Goal: Transaction & Acquisition: Book appointment/travel/reservation

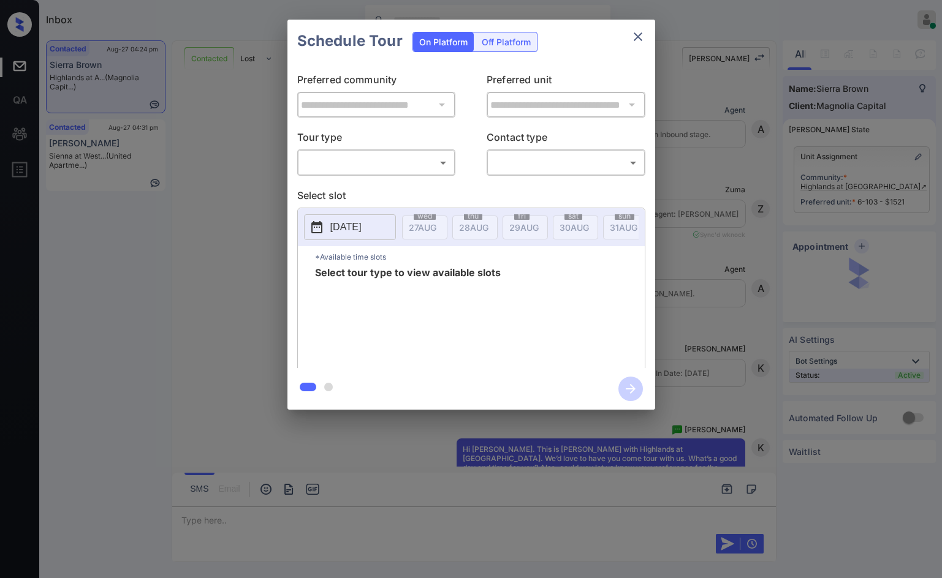
scroll to position [2005, 0]
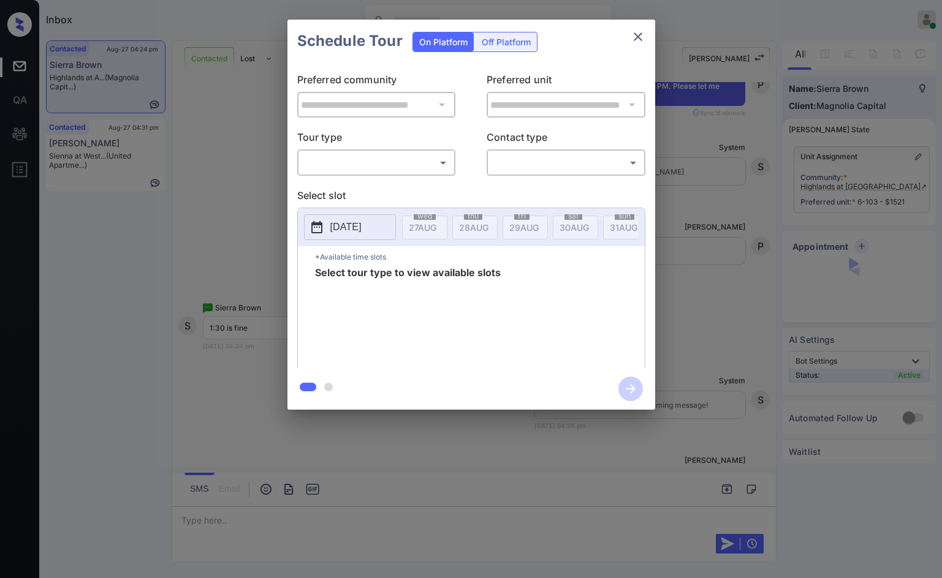
click at [374, 176] on div "​ ​" at bounding box center [376, 163] width 159 height 26
drag, startPoint x: 383, startPoint y: 147, endPoint x: 384, endPoint y: 159, distance: 11.7
click at [384, 153] on div "Tour type ​ ​" at bounding box center [376, 153] width 159 height 46
click at [384, 186] on div "**********" at bounding box center [471, 215] width 368 height 306
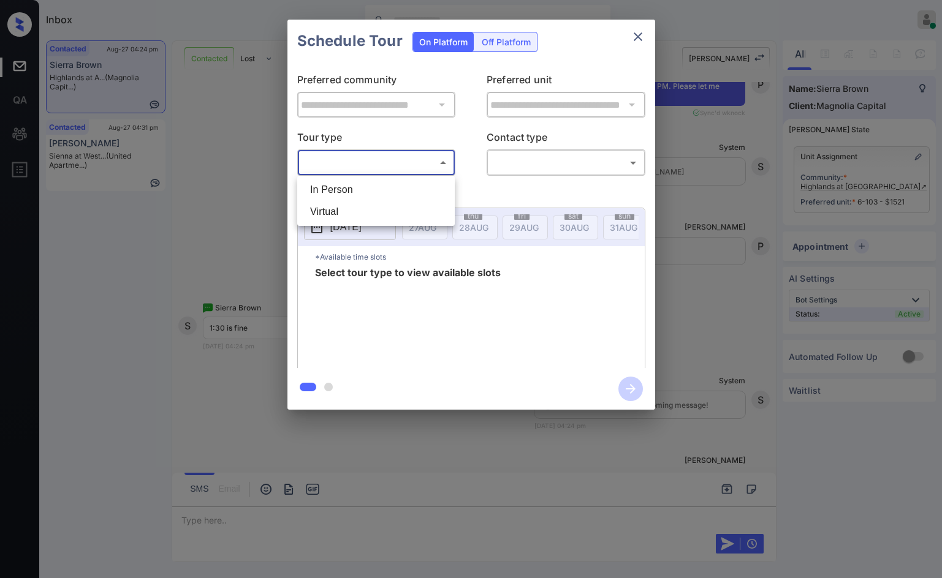
click at [388, 170] on body "Inbox Jezcil Usanastre Online Set yourself offline Set yourself on break Profil…" at bounding box center [471, 289] width 942 height 578
click at [388, 176] on ul "In Person Virtual" at bounding box center [375, 201] width 157 height 50
click at [401, 183] on li "In Person" at bounding box center [375, 190] width 151 height 22
type input "********"
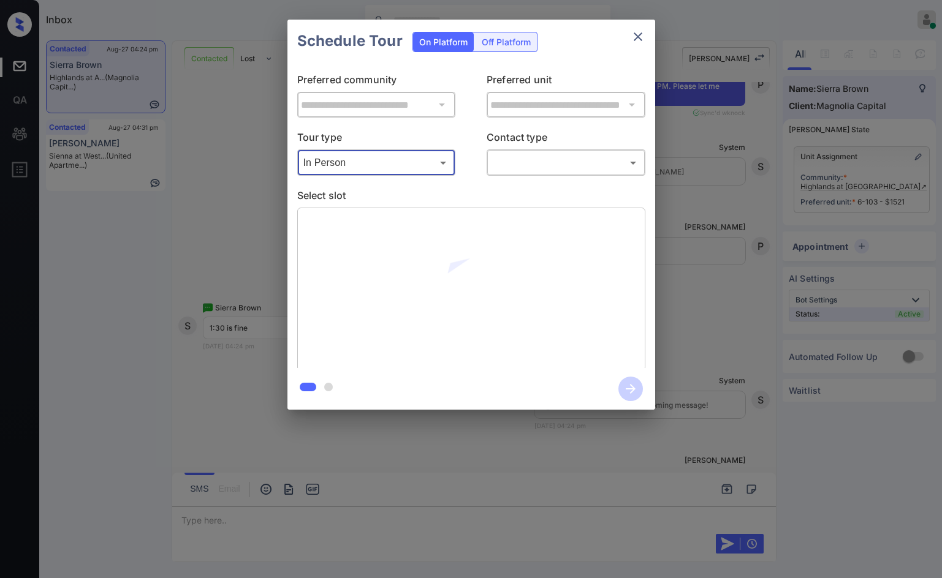
click at [497, 166] on body "Inbox Jezcil Usanastre Online Set yourself offline Set yourself on break Profil…" at bounding box center [471, 289] width 942 height 578
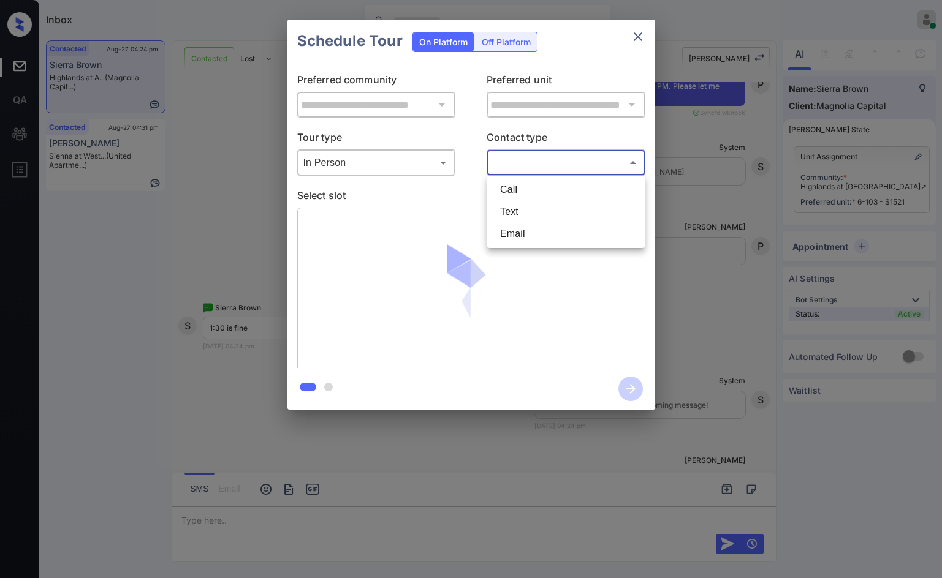
drag, startPoint x: 521, startPoint y: 213, endPoint x: 510, endPoint y: 213, distance: 11.6
click at [521, 213] on li "Text" at bounding box center [565, 212] width 151 height 22
type input "****"
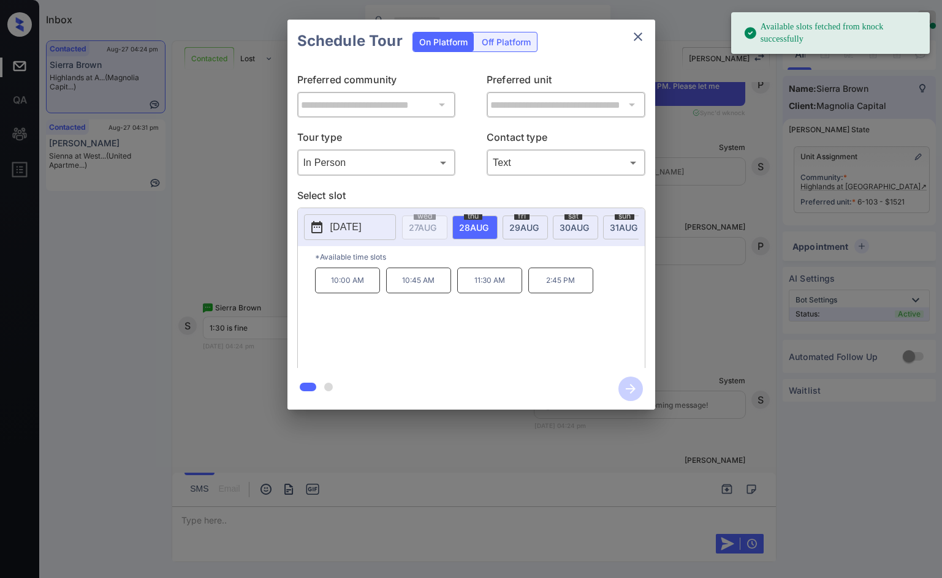
click at [540, 226] on div "fri 29 AUG" at bounding box center [524, 228] width 45 height 24
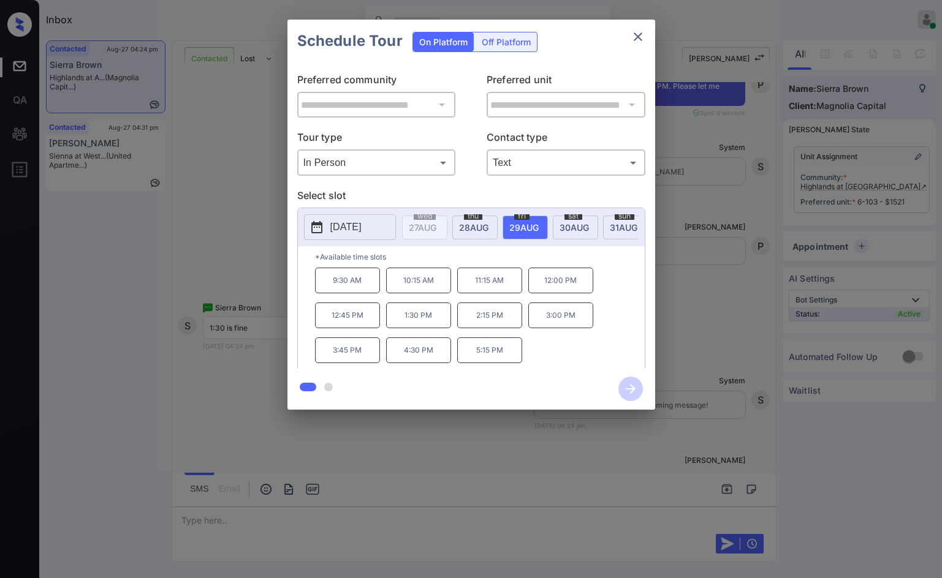
click at [252, 227] on div "**********" at bounding box center [471, 215] width 942 height 430
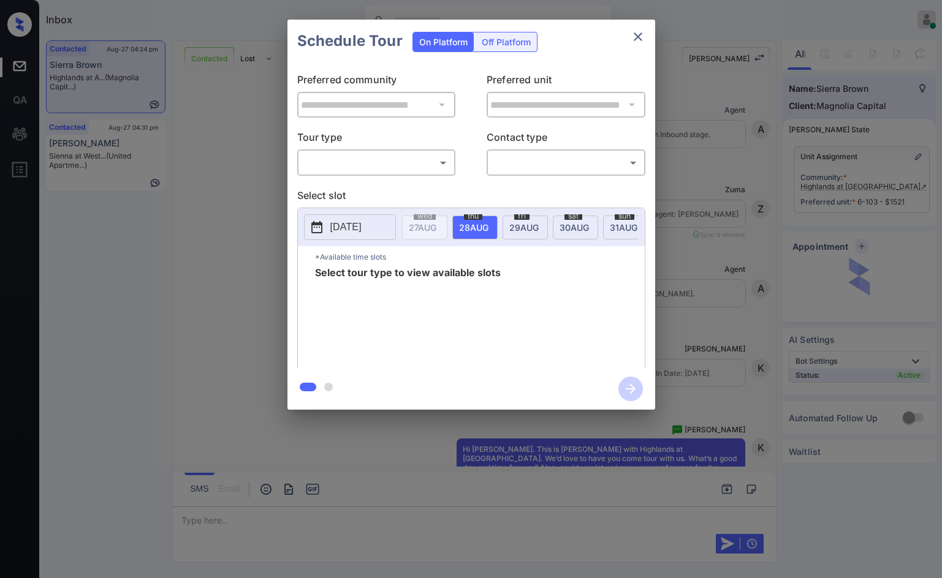
scroll to position [2323, 0]
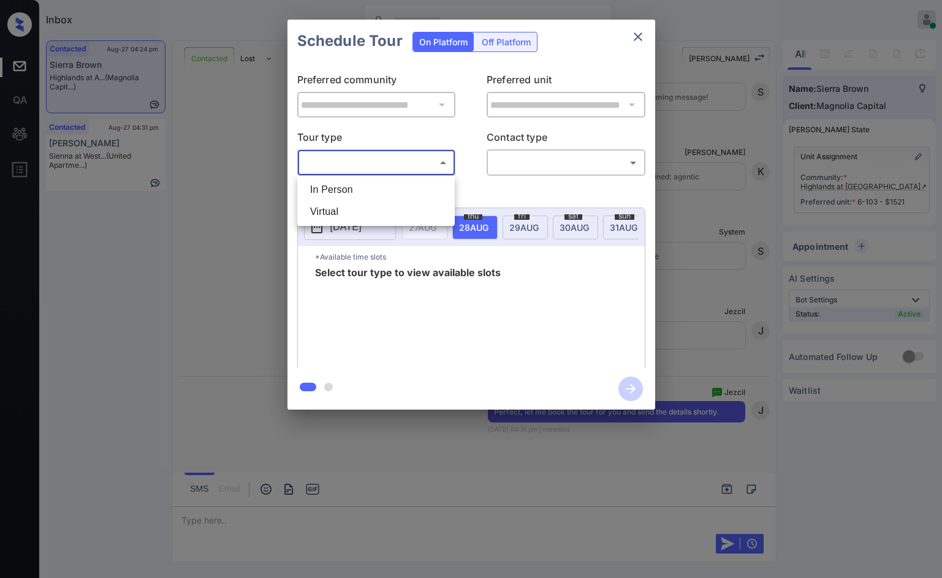
click at [425, 173] on body "Inbox Jezcil Usanastre Online Set yourself offline Set yourself on break Profil…" at bounding box center [471, 289] width 942 height 578
click at [418, 188] on li "In Person" at bounding box center [375, 190] width 151 height 22
type input "********"
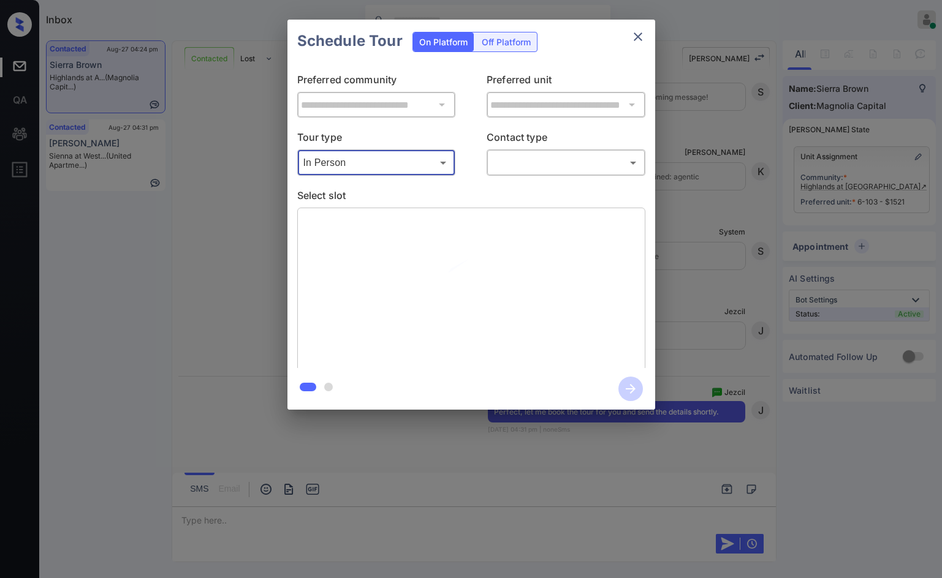
click at [540, 169] on body "Inbox Jezcil Usanastre Online Set yourself offline Set yourself on break Profil…" at bounding box center [471, 289] width 942 height 578
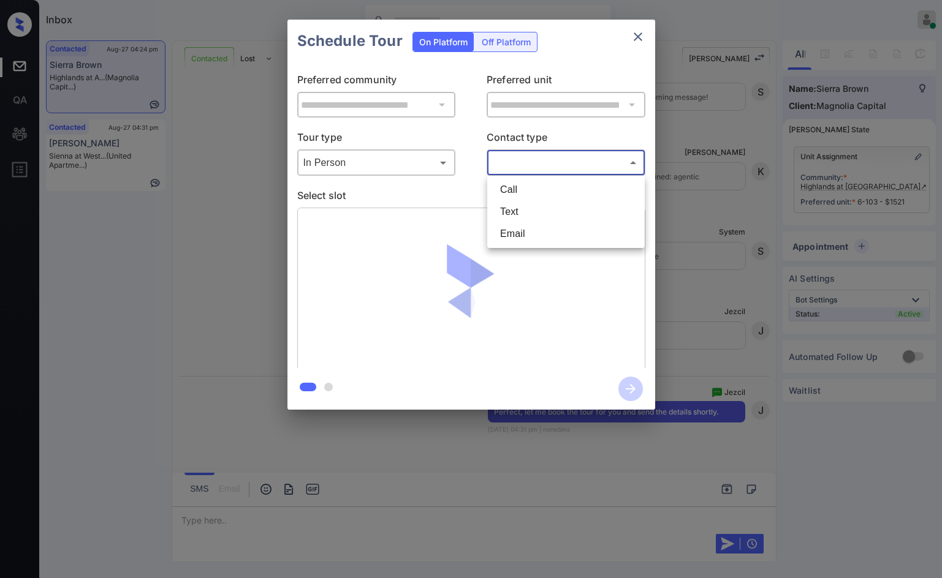
click at [542, 214] on li "Text" at bounding box center [565, 212] width 151 height 22
type input "****"
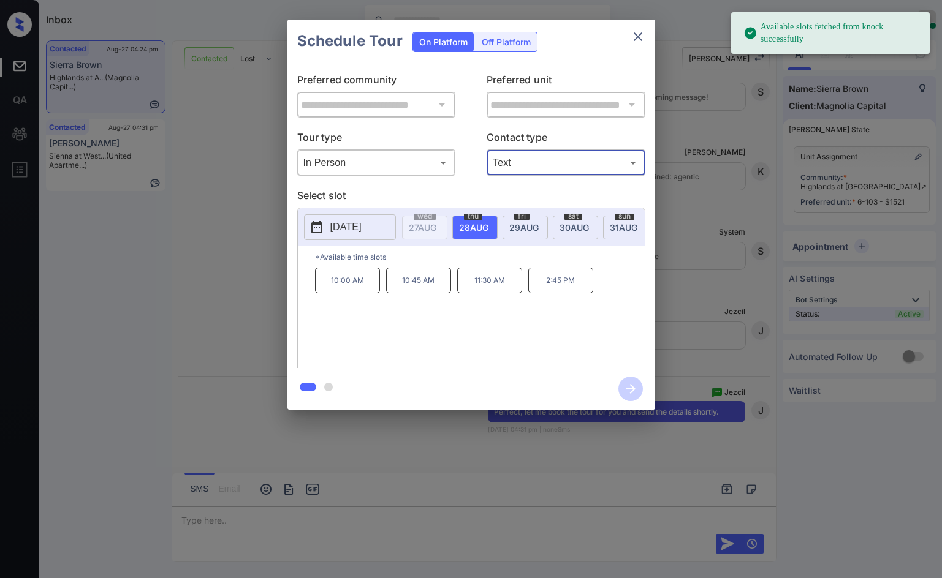
click at [523, 230] on span "29 AUG" at bounding box center [523, 227] width 29 height 10
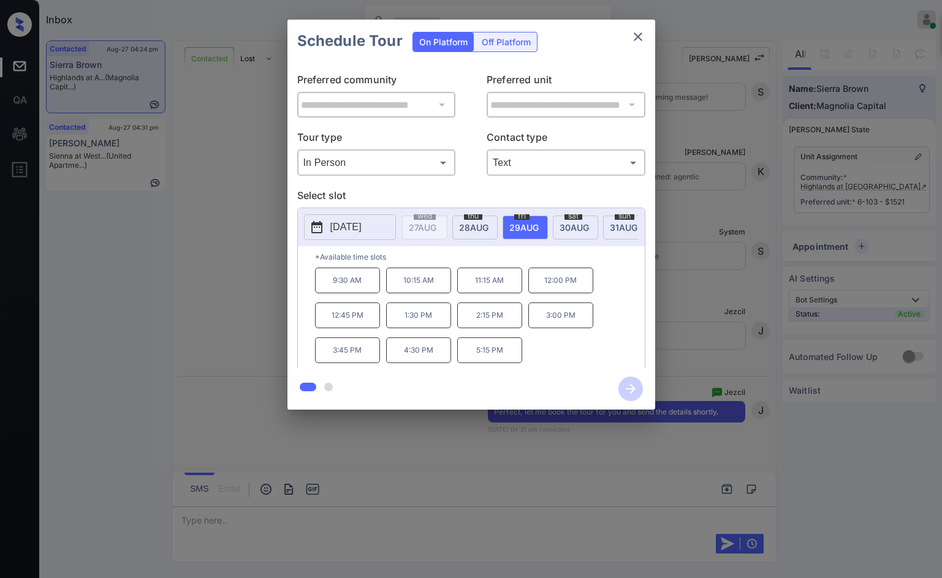
click at [422, 320] on p "1:30 PM" at bounding box center [418, 316] width 65 height 26
click at [634, 386] on icon "button" at bounding box center [630, 389] width 25 height 25
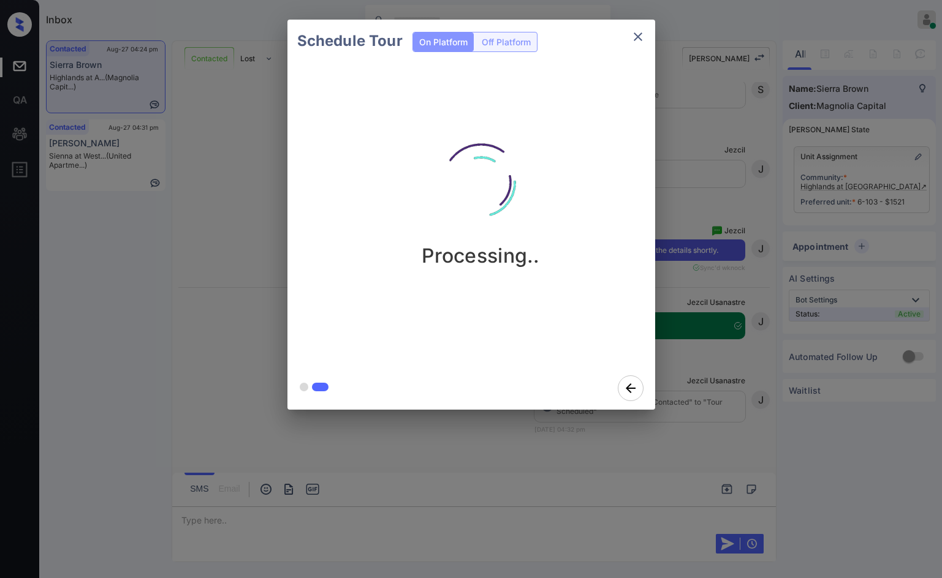
scroll to position [2485, 0]
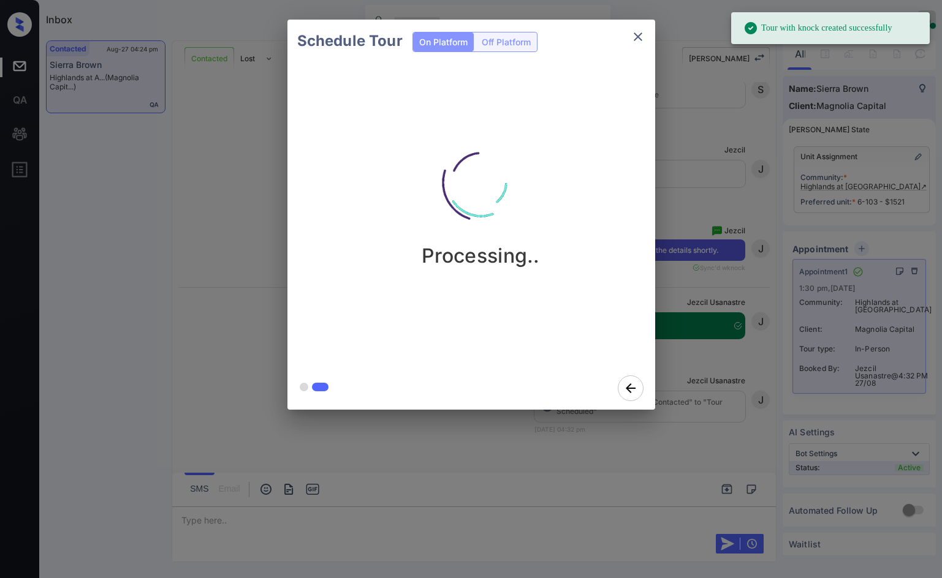
click at [725, 300] on div "Schedule Tour On Platform Off Platform Processing.." at bounding box center [471, 215] width 942 height 430
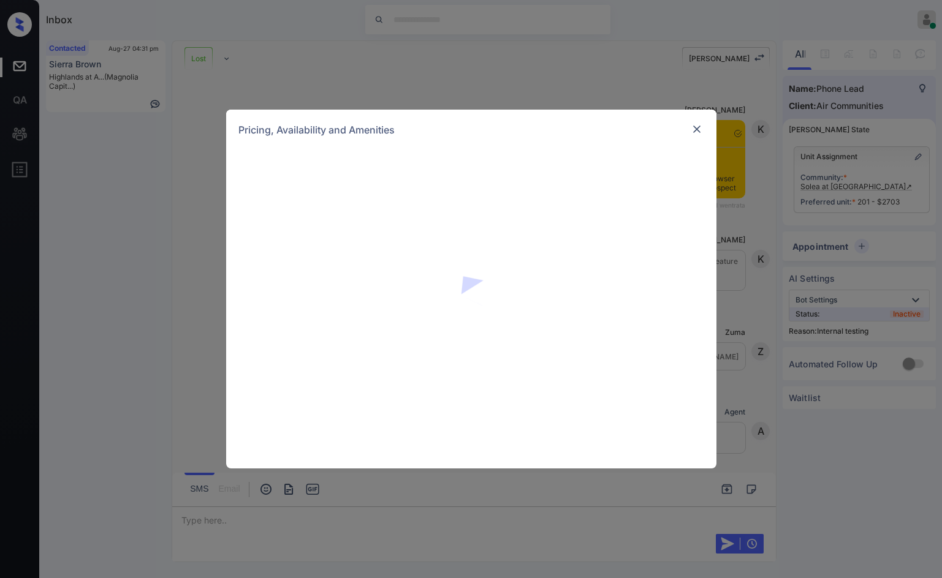
scroll to position [4451, 0]
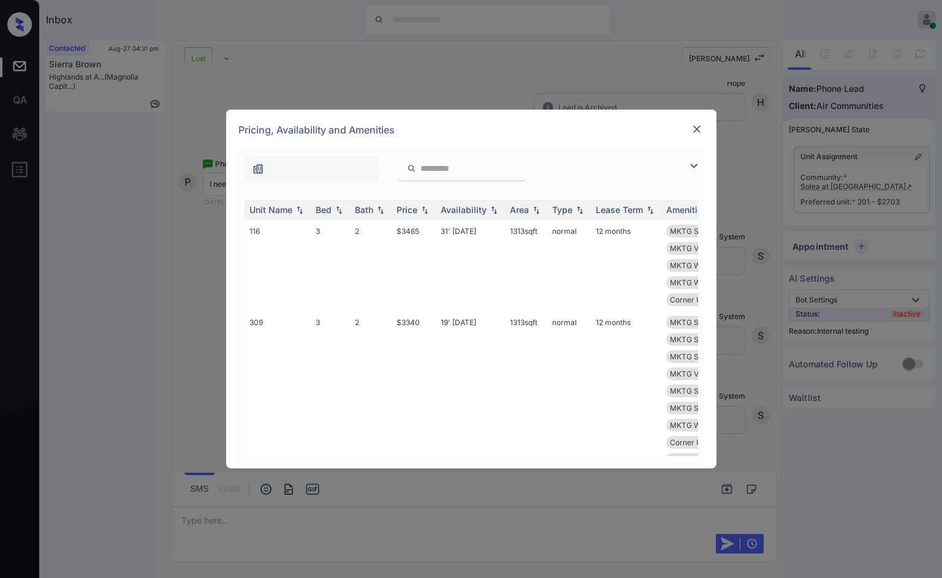
click at [696, 161] on img at bounding box center [693, 166] width 15 height 15
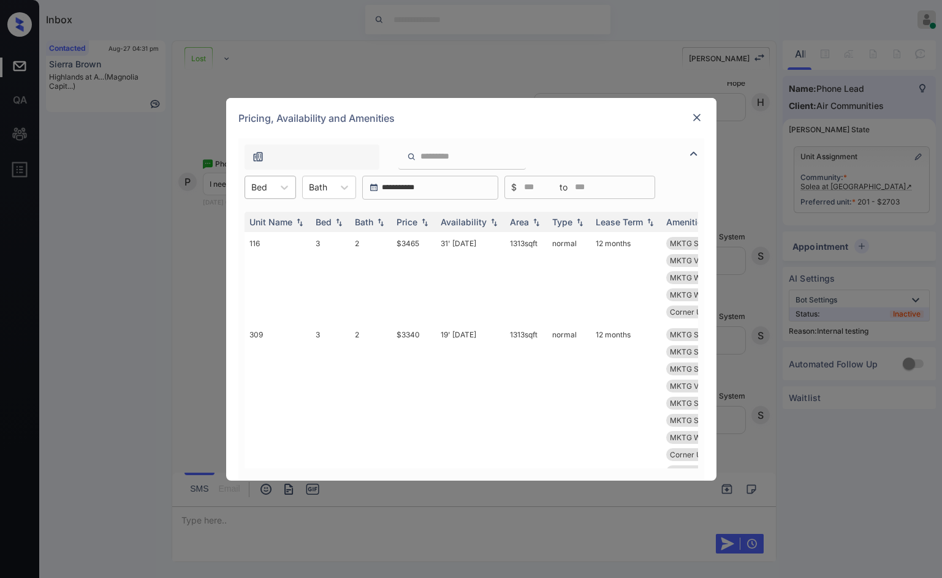
click at [259, 187] on div at bounding box center [259, 187] width 16 height 13
click at [262, 257] on div "3" at bounding box center [269, 262] width 51 height 22
click at [426, 218] on img at bounding box center [424, 222] width 12 height 9
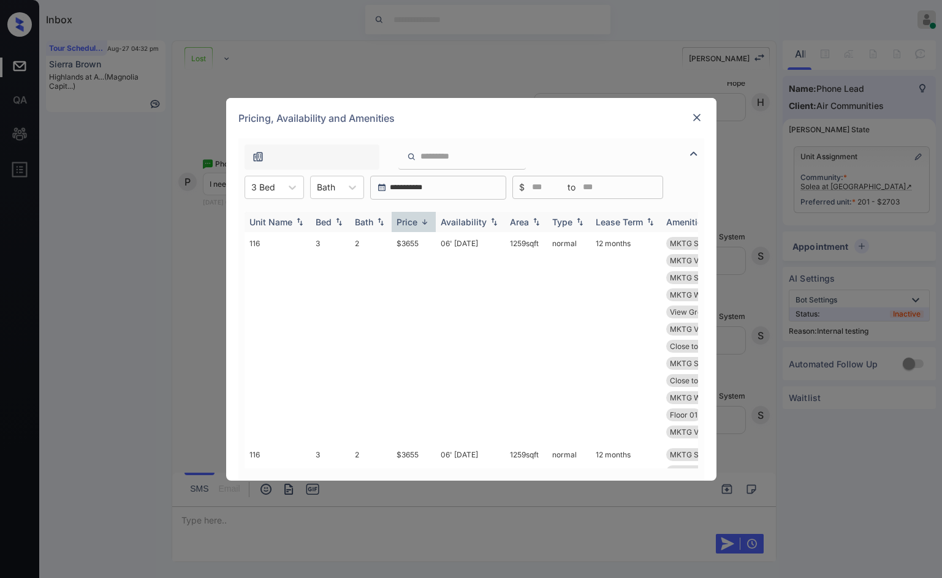
click at [426, 218] on img at bounding box center [424, 222] width 12 height 9
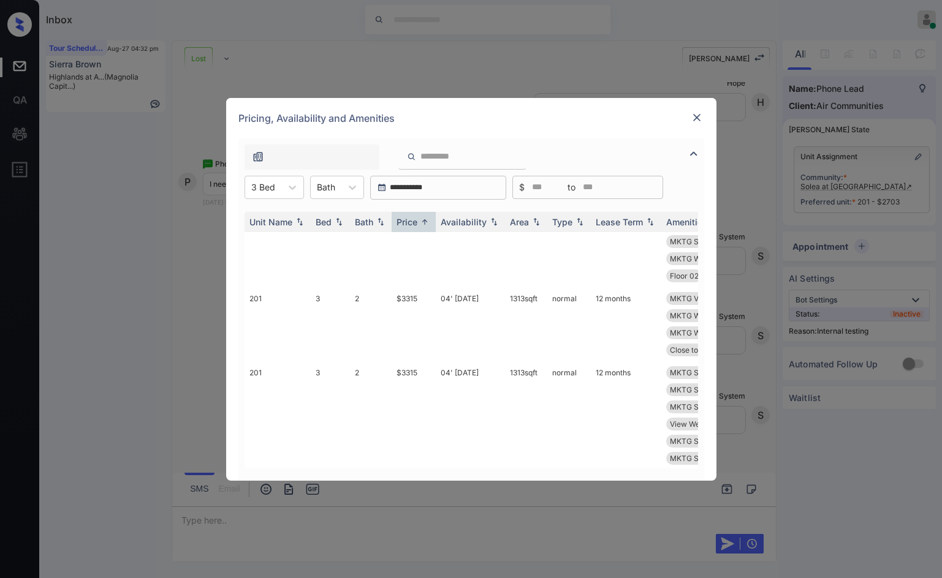
scroll to position [0, 0]
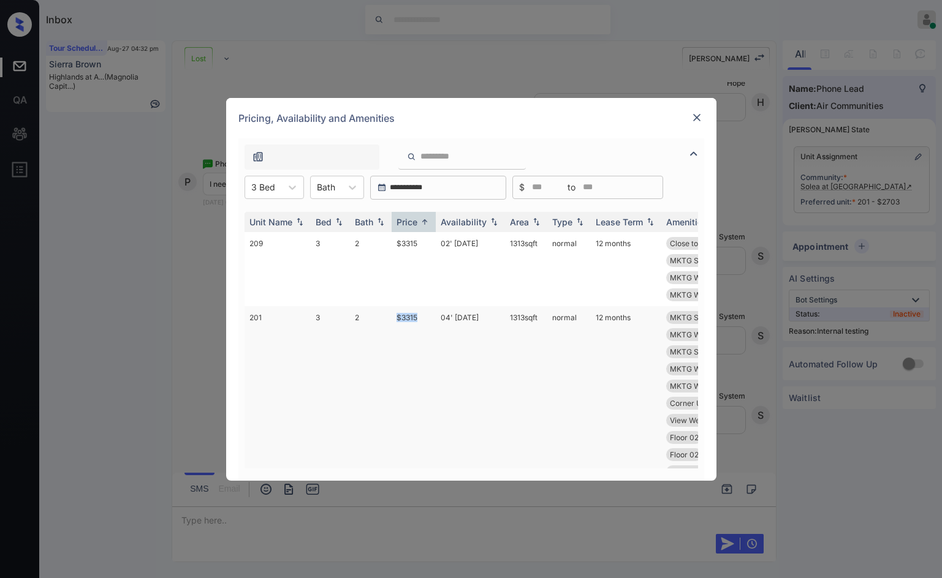
drag, startPoint x: 383, startPoint y: 318, endPoint x: 421, endPoint y: 321, distance: 38.1
click at [421, 321] on tr "201 3 2 $3315 04' Oct 25 1313 sqft normal 12 months MKTG Shower Til... MKTG Was…" at bounding box center [564, 437] width 640 height 263
copy tr "$3315"
drag, startPoint x: 509, startPoint y: 321, endPoint x: 542, endPoint y: 322, distance: 33.1
click at [542, 322] on tr "201 3 2 $3315 04' Oct 25 1313 sqft normal 12 months MKTG Shower Til... MKTG Was…" at bounding box center [564, 437] width 640 height 263
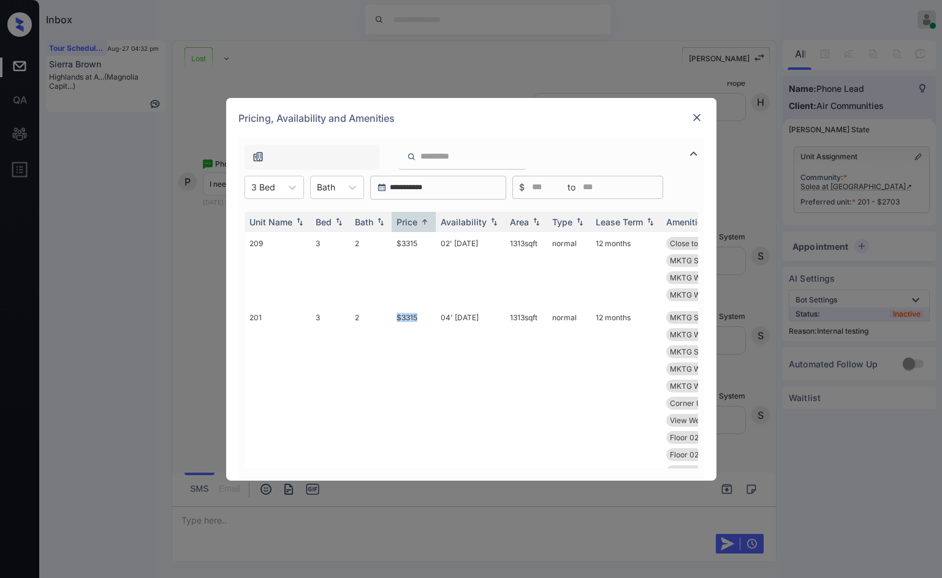
copy tr "1313 sqft"
click at [123, 232] on div "**********" at bounding box center [471, 289] width 942 height 578
click at [697, 116] on img at bounding box center [697, 118] width 12 height 12
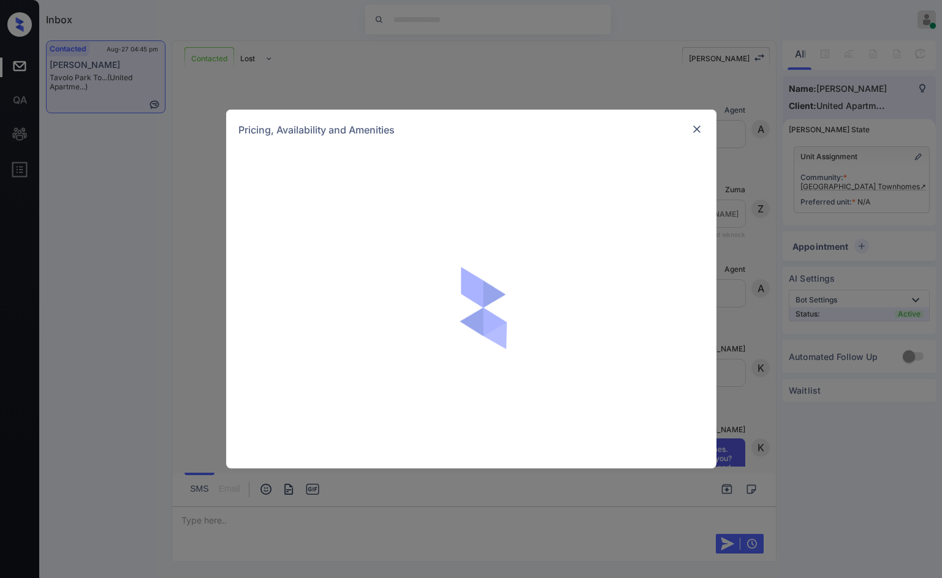
scroll to position [945, 0]
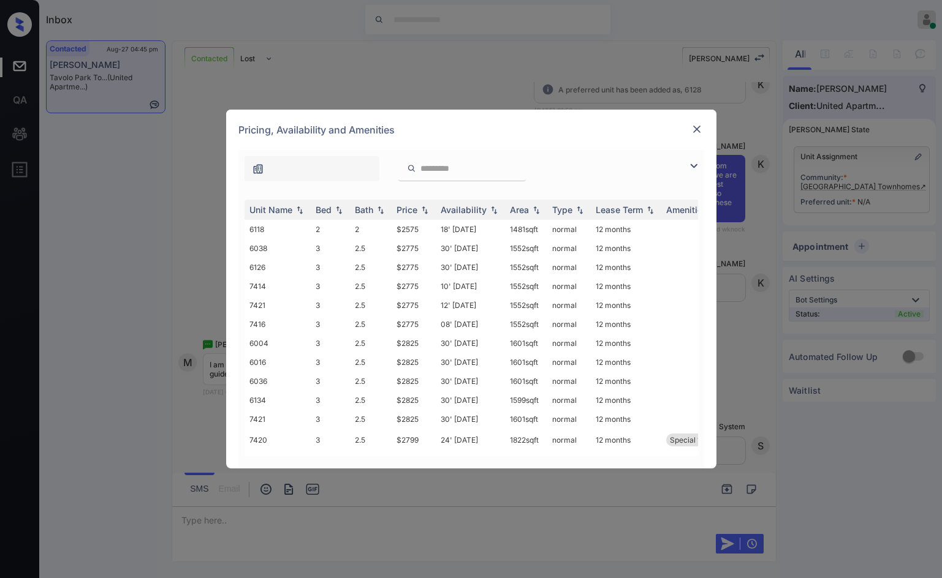
click at [697, 161] on img at bounding box center [693, 166] width 15 height 15
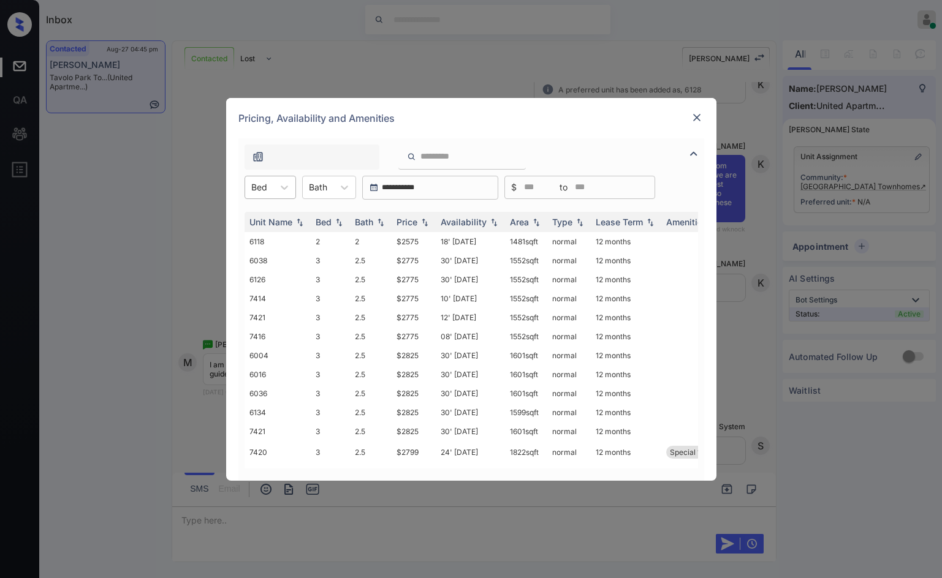
click at [268, 191] on div "Bed" at bounding box center [259, 187] width 28 height 18
click at [263, 221] on div "2" at bounding box center [269, 217] width 51 height 22
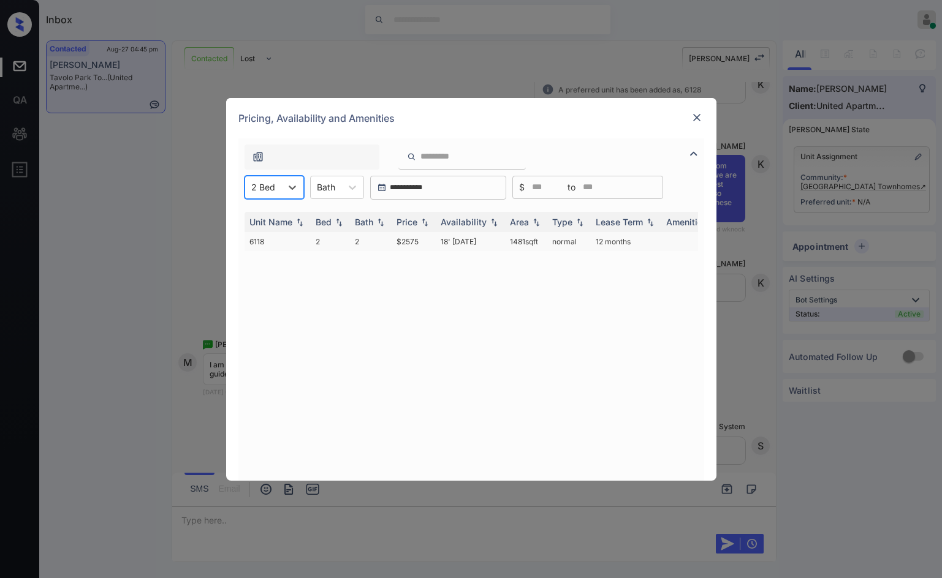
click at [415, 244] on td "$2575" at bounding box center [414, 241] width 44 height 19
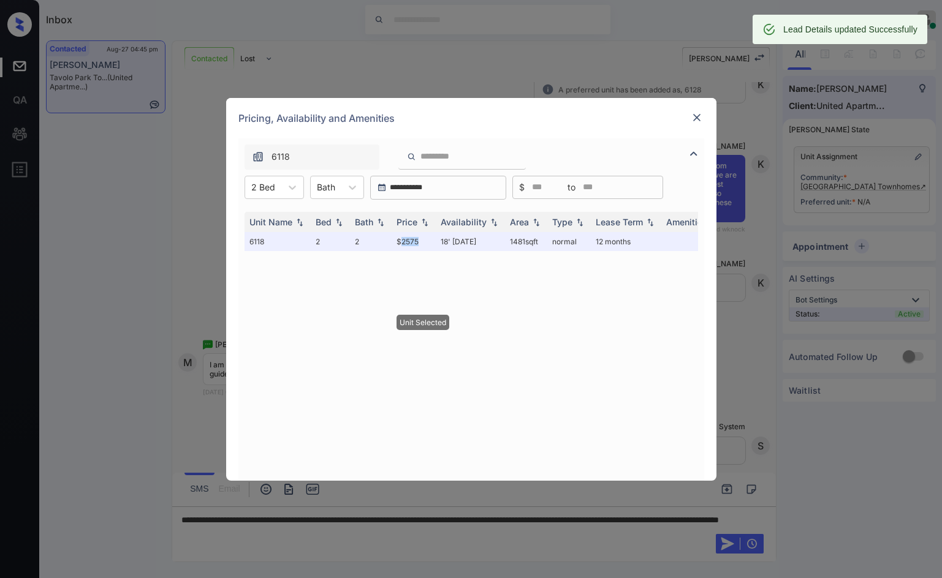
click at [699, 117] on img at bounding box center [697, 118] width 12 height 12
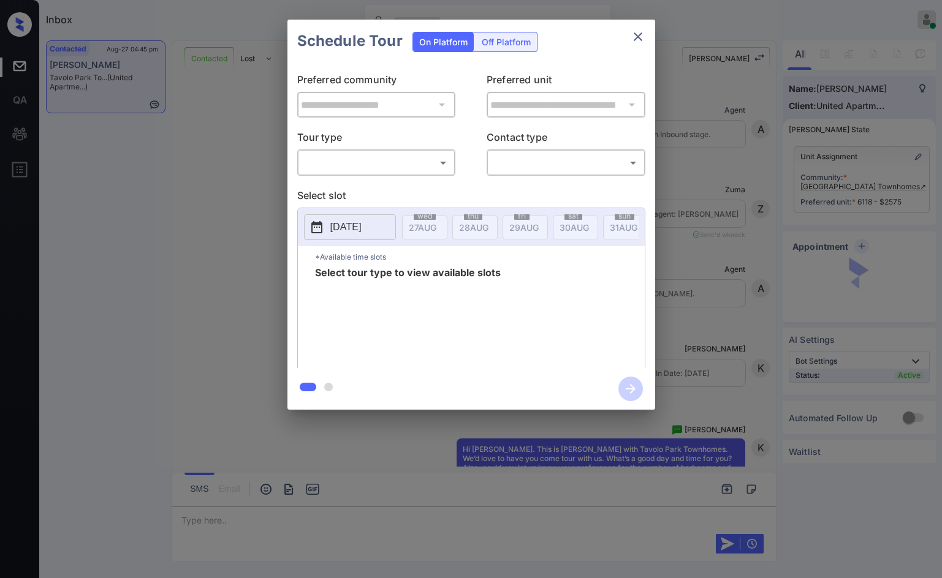
scroll to position [2558, 0]
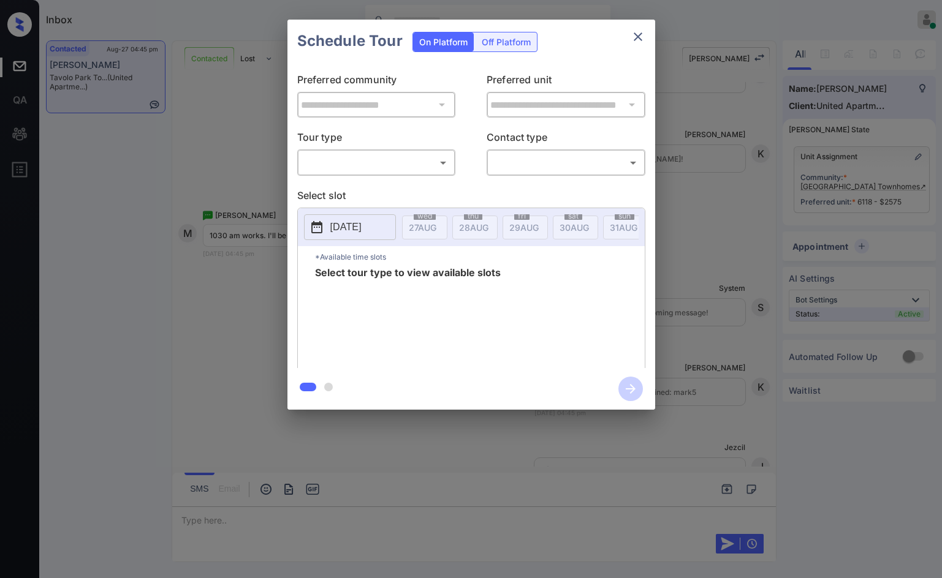
click at [388, 161] on body "Inbox Jezcil Usanastre Online Set yourself offline Set yourself on break Profil…" at bounding box center [471, 289] width 942 height 578
click at [383, 189] on li "In Person" at bounding box center [375, 190] width 151 height 22
type input "********"
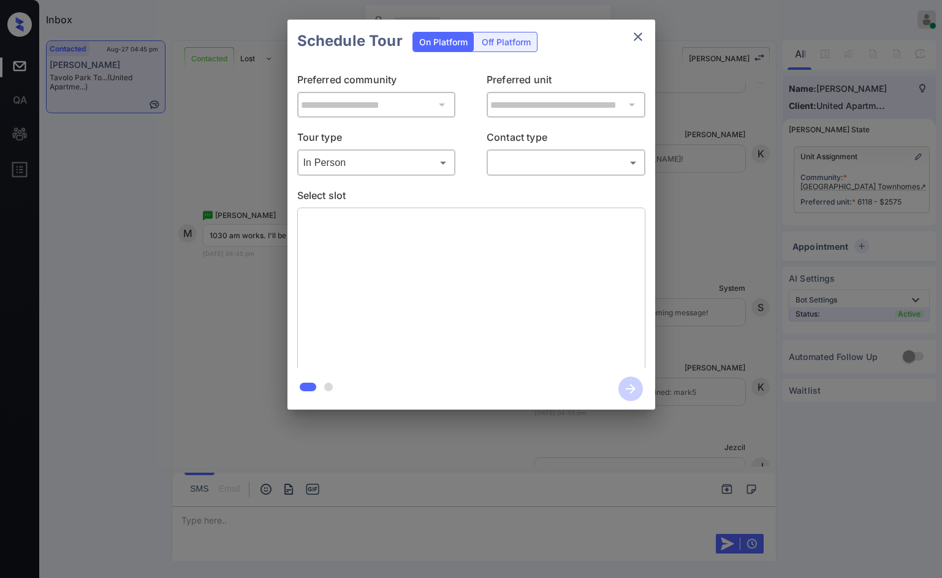
click at [548, 176] on div "**********" at bounding box center [471, 215] width 368 height 306
click at [549, 173] on body "Inbox Jezcil Usanastre Online Set yourself offline Set yourself on break Profil…" at bounding box center [471, 289] width 942 height 578
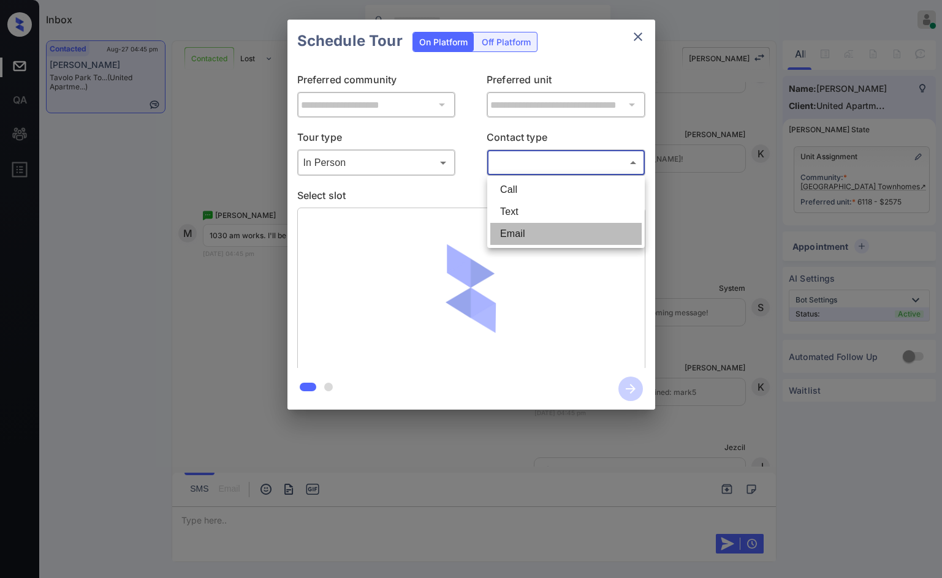
click at [546, 227] on li "Email" at bounding box center [565, 234] width 151 height 22
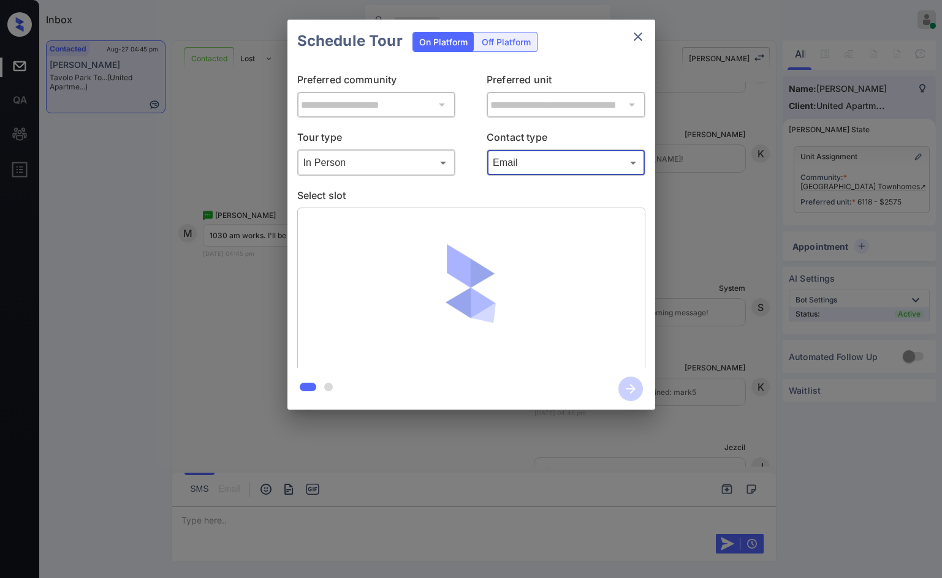
click at [547, 213] on div at bounding box center [471, 290] width 348 height 164
click at [548, 173] on div "Email ***** ​" at bounding box center [566, 163] width 159 height 26
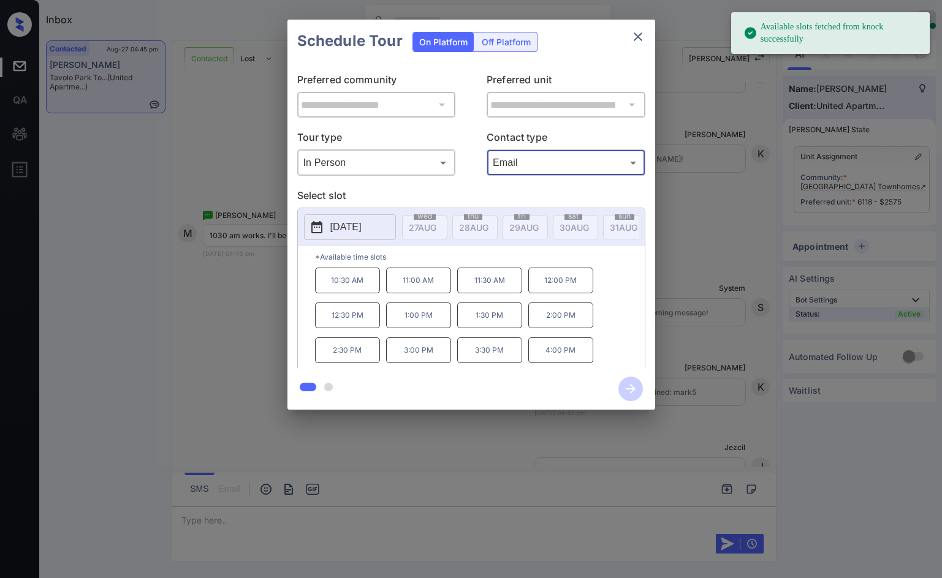
click at [553, 149] on p "Contact type" at bounding box center [566, 140] width 159 height 20
click at [551, 162] on body "Available slots fetched from knock successfully Inbox Jezcil Usanastre Online S…" at bounding box center [471, 289] width 942 height 578
click at [538, 206] on li "Text" at bounding box center [565, 212] width 151 height 22
type input "****"
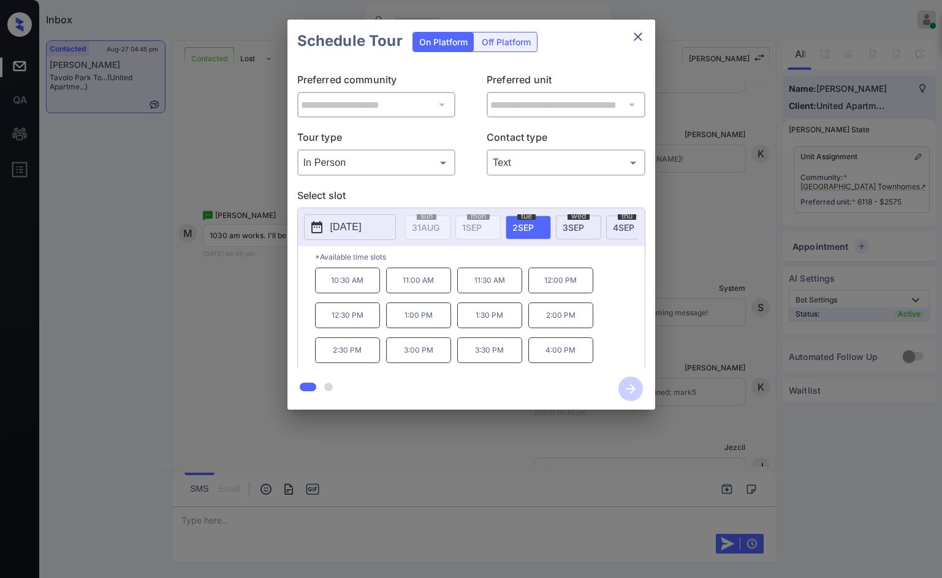
scroll to position [0, 234]
click at [194, 337] on div "**********" at bounding box center [471, 215] width 942 height 430
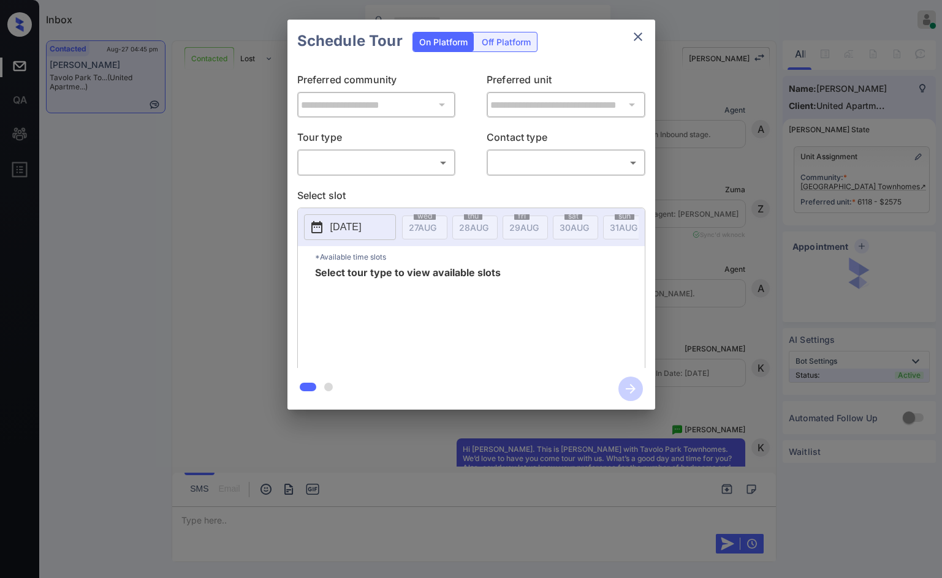
scroll to position [2726, 0]
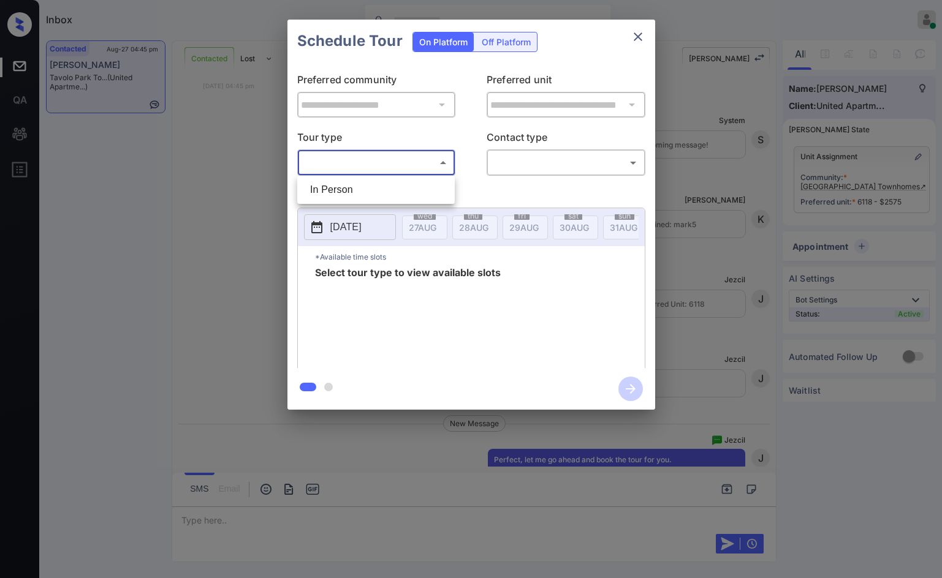
click at [439, 168] on body "Inbox Jezcil Usanastre Online Set yourself offline Set yourself on break Profil…" at bounding box center [471, 289] width 942 height 578
click at [428, 185] on li "In Person" at bounding box center [375, 190] width 151 height 22
type input "********"
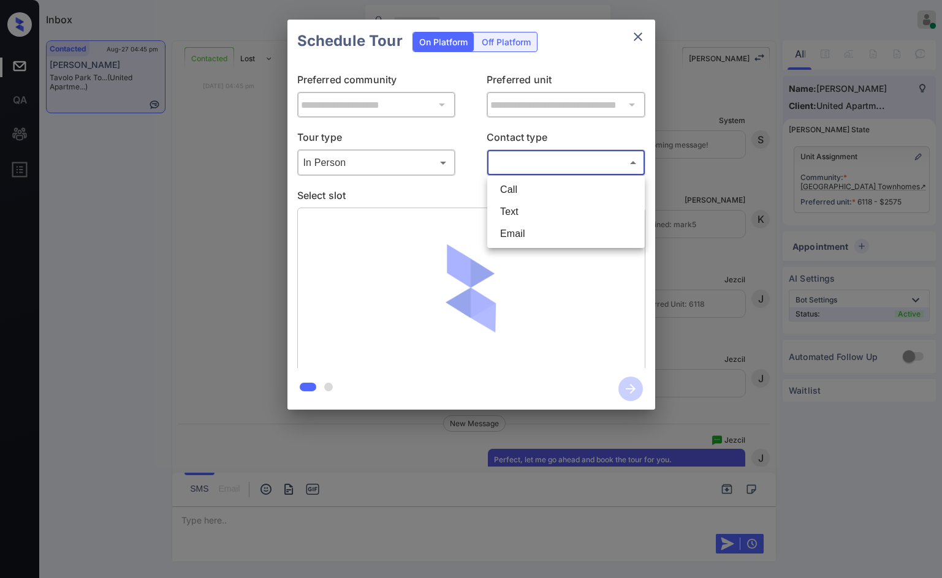
click at [568, 162] on body "Inbox Jezcil Usanastre Online Set yourself offline Set yourself on break Profil…" at bounding box center [471, 289] width 942 height 578
click at [543, 217] on li "Text" at bounding box center [565, 212] width 151 height 22
type input "****"
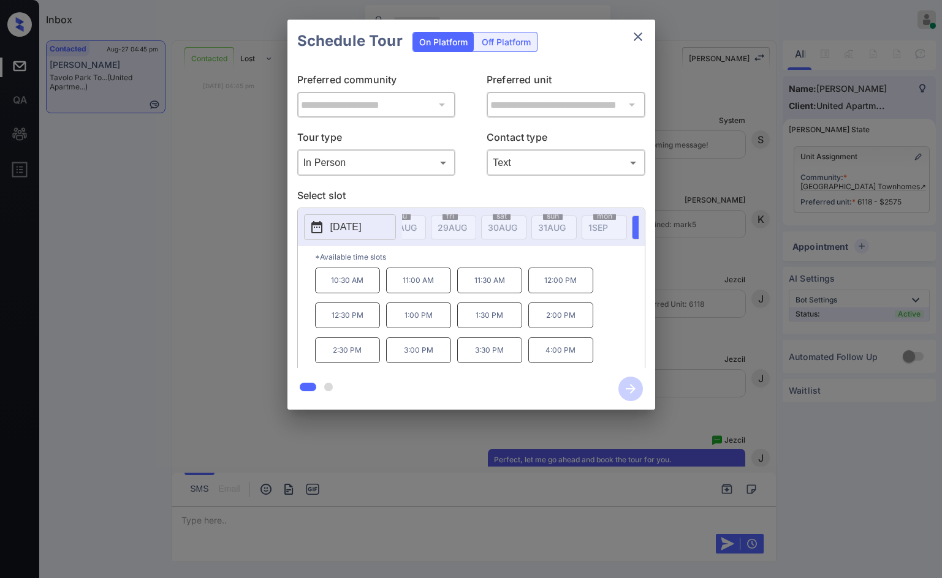
scroll to position [0, 171]
click at [346, 286] on p "10:30 AM" at bounding box center [347, 281] width 65 height 26
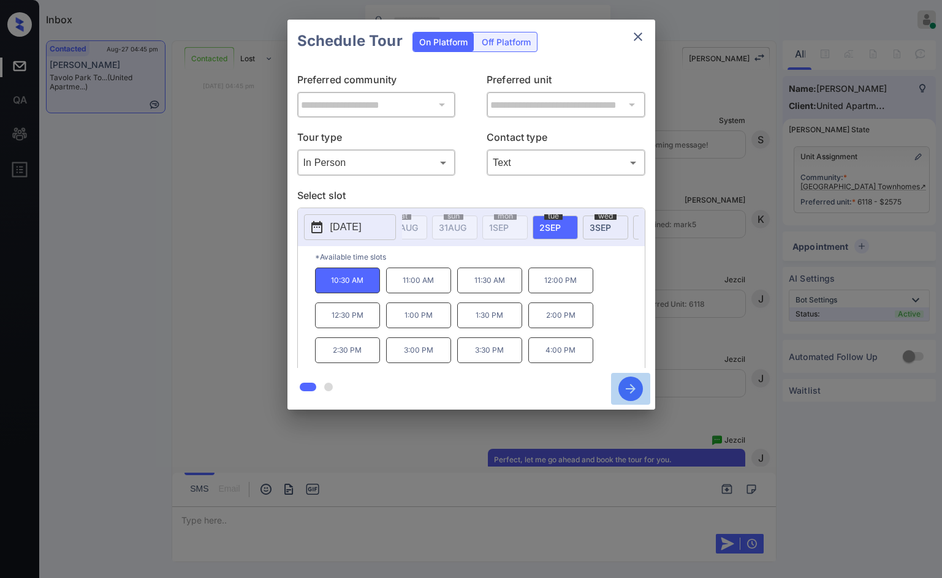
click at [624, 396] on icon "button" at bounding box center [630, 389] width 25 height 25
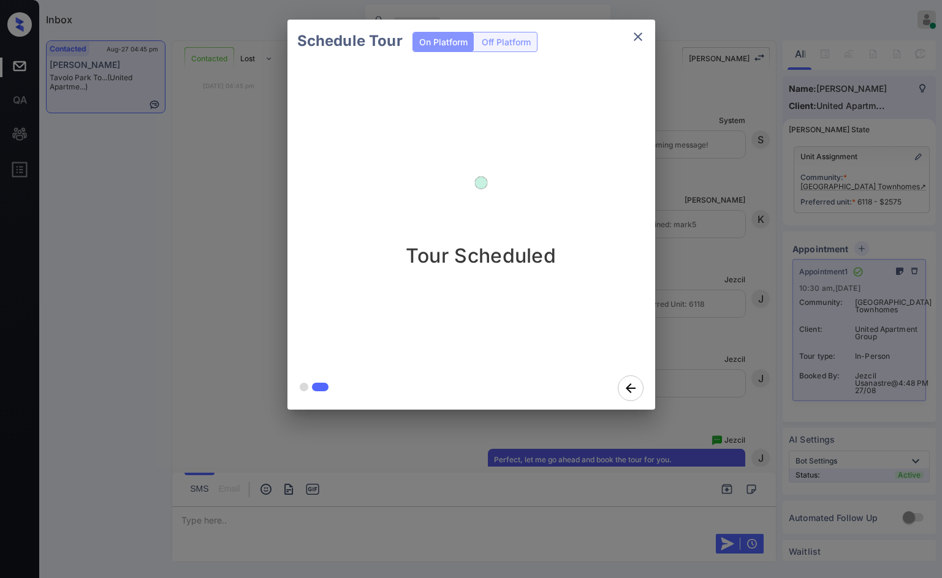
click at [175, 354] on div "Schedule Tour On Platform Off Platform Tour Scheduled" at bounding box center [471, 215] width 942 height 430
